Goal: Transaction & Acquisition: Obtain resource

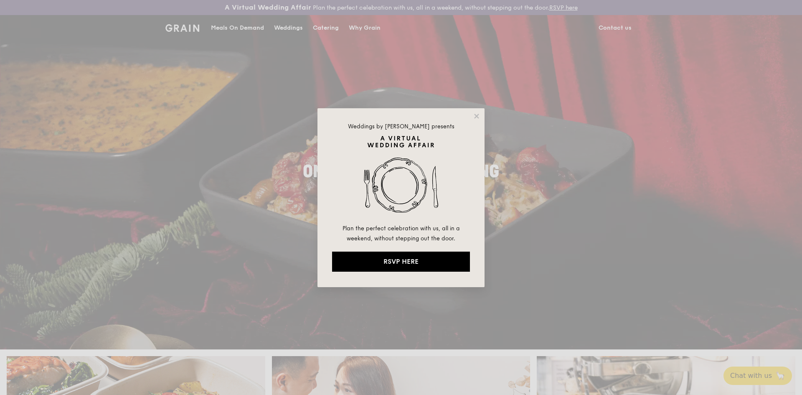
click at [482, 114] on div "Weddings by [PERSON_NAME] presents Plan the perfect celebration with us, all in…" at bounding box center [400, 197] width 167 height 179
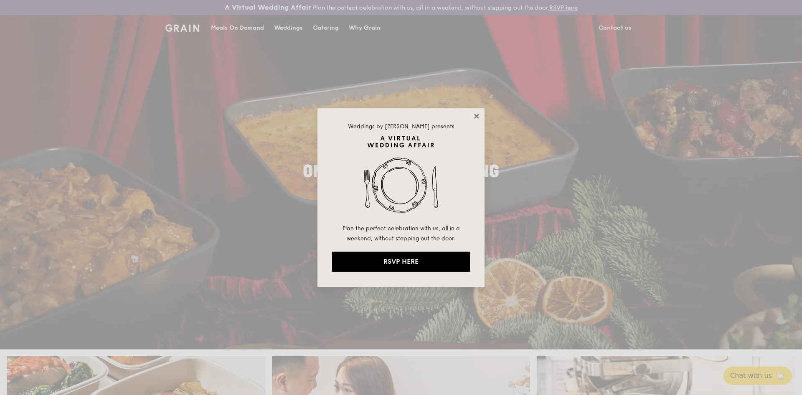
click at [478, 113] on icon at bounding box center [477, 116] width 8 height 8
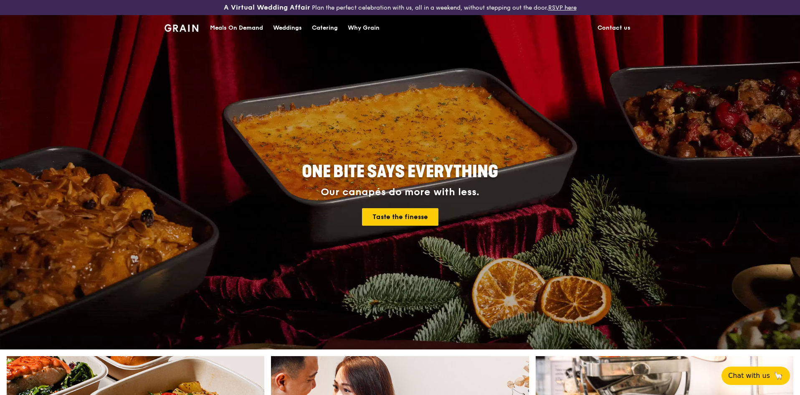
click at [617, 26] on link "Contact us" at bounding box center [614, 27] width 43 height 25
click at [293, 26] on div "Weddings" at bounding box center [287, 27] width 29 height 25
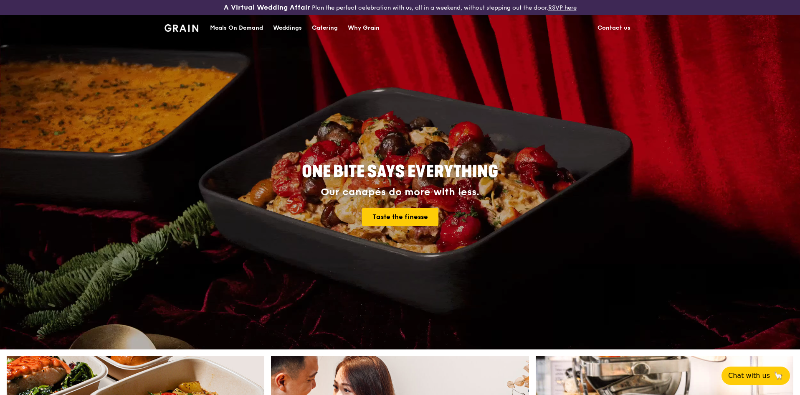
click at [320, 26] on div "Catering" at bounding box center [325, 27] width 26 height 25
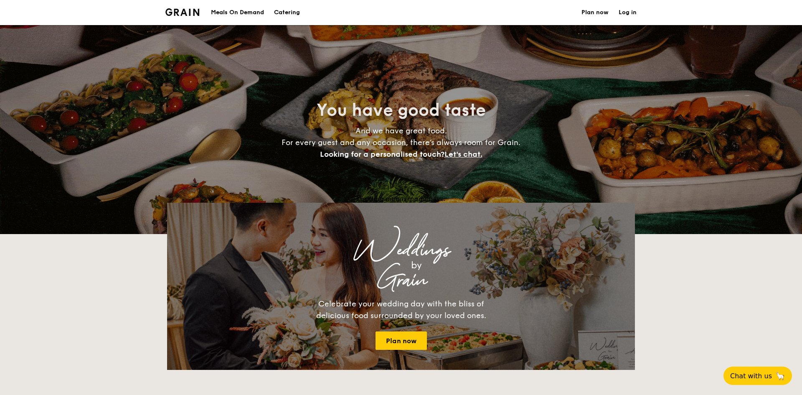
select select
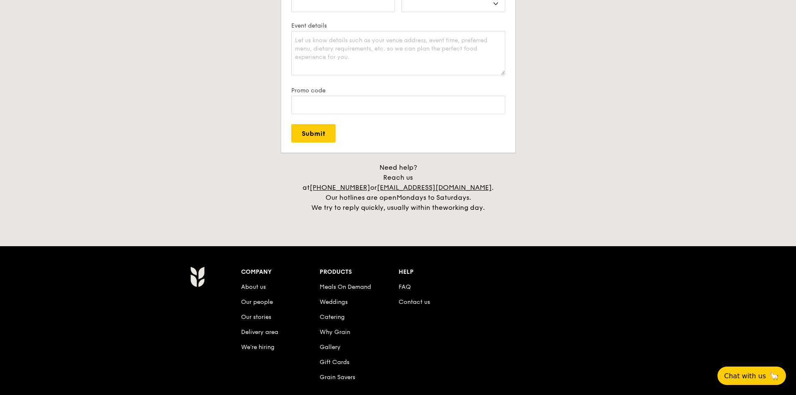
scroll to position [1718, 0]
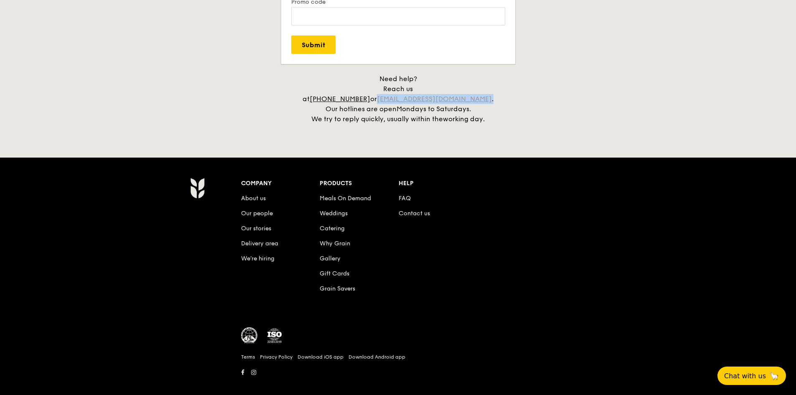
drag, startPoint x: 488, startPoint y: 90, endPoint x: 407, endPoint y: 89, distance: 81.0
click at [407, 89] on div "Need help? Reach us at +65 3163 5335 or concierge@grain.com.sg . Our hotlines a…" at bounding box center [398, 99] width 209 height 50
copy div "concierge@grain.com.sg ."
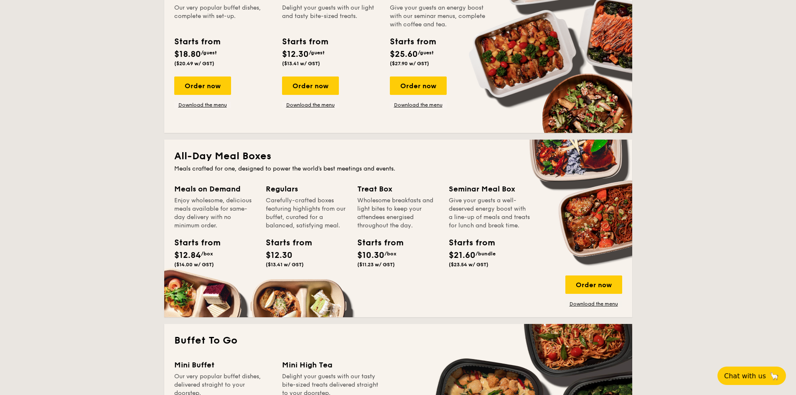
scroll to position [0, 0]
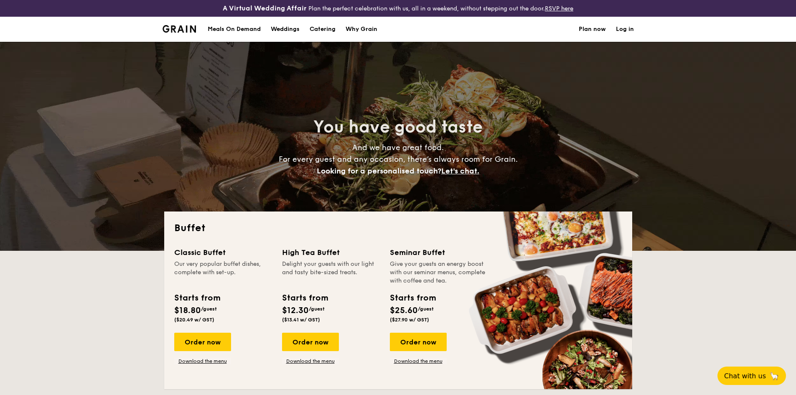
click at [348, 27] on div "Why Grain" at bounding box center [361, 29] width 32 height 25
